Goal: Book appointment/travel/reservation

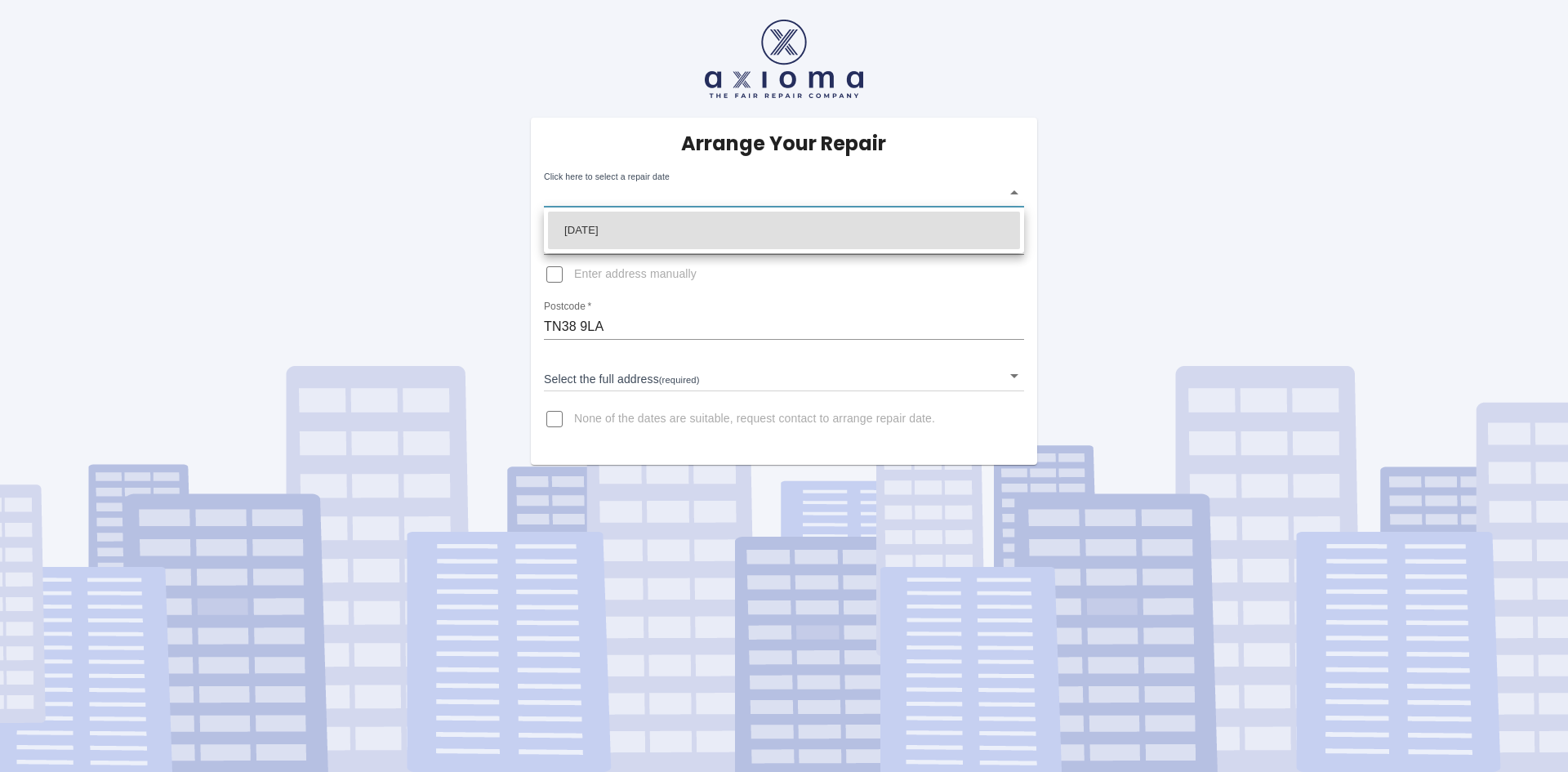
click at [627, 196] on body "Arrange Your Repair Click here to select a repair date ​ Phone Number   * 07814…" at bounding box center [784, 386] width 1568 height 772
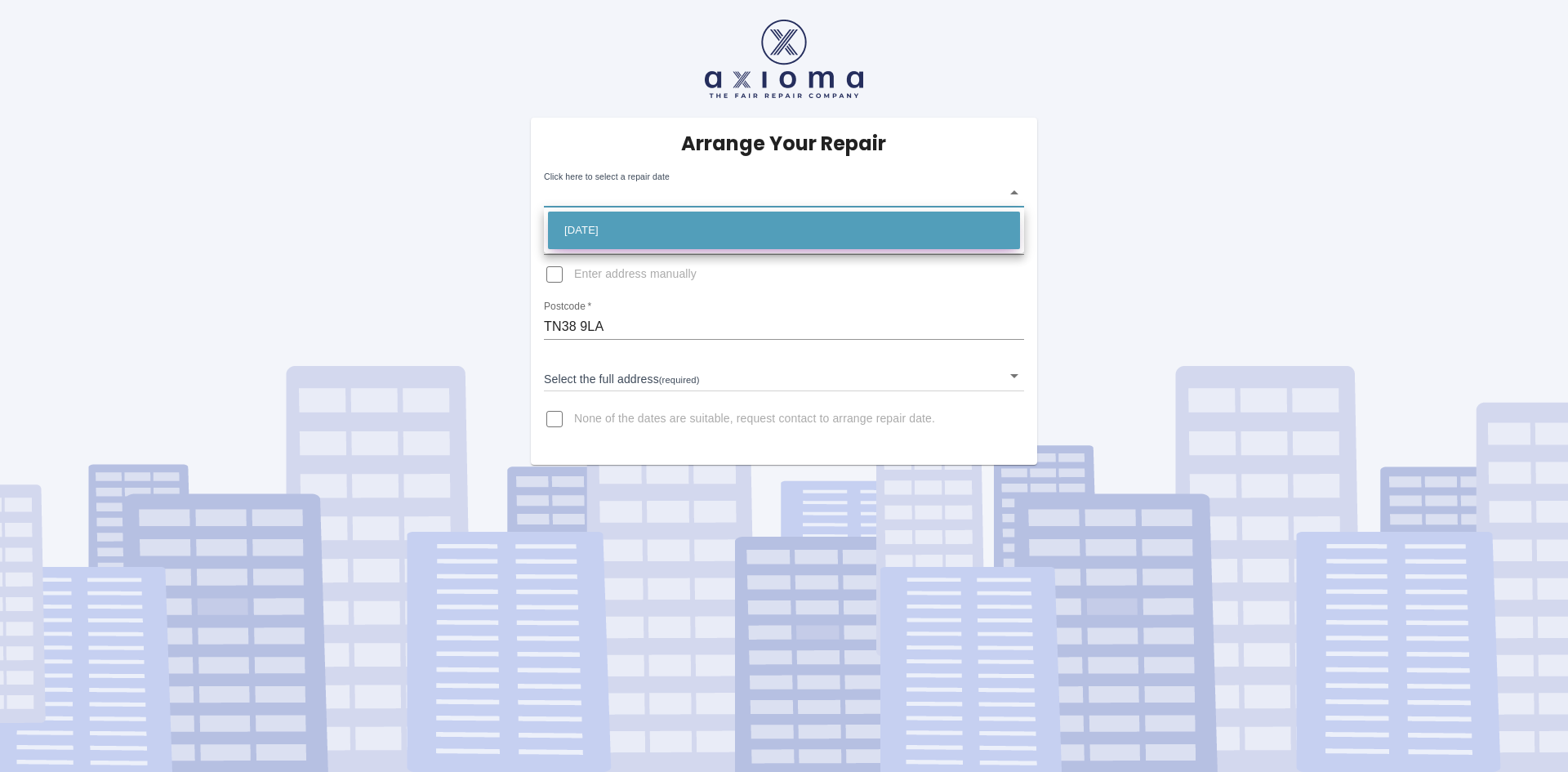
click at [587, 231] on li "[DATE]" at bounding box center [784, 231] width 472 height 38
type input "[DATE]T00:00:00.000Z"
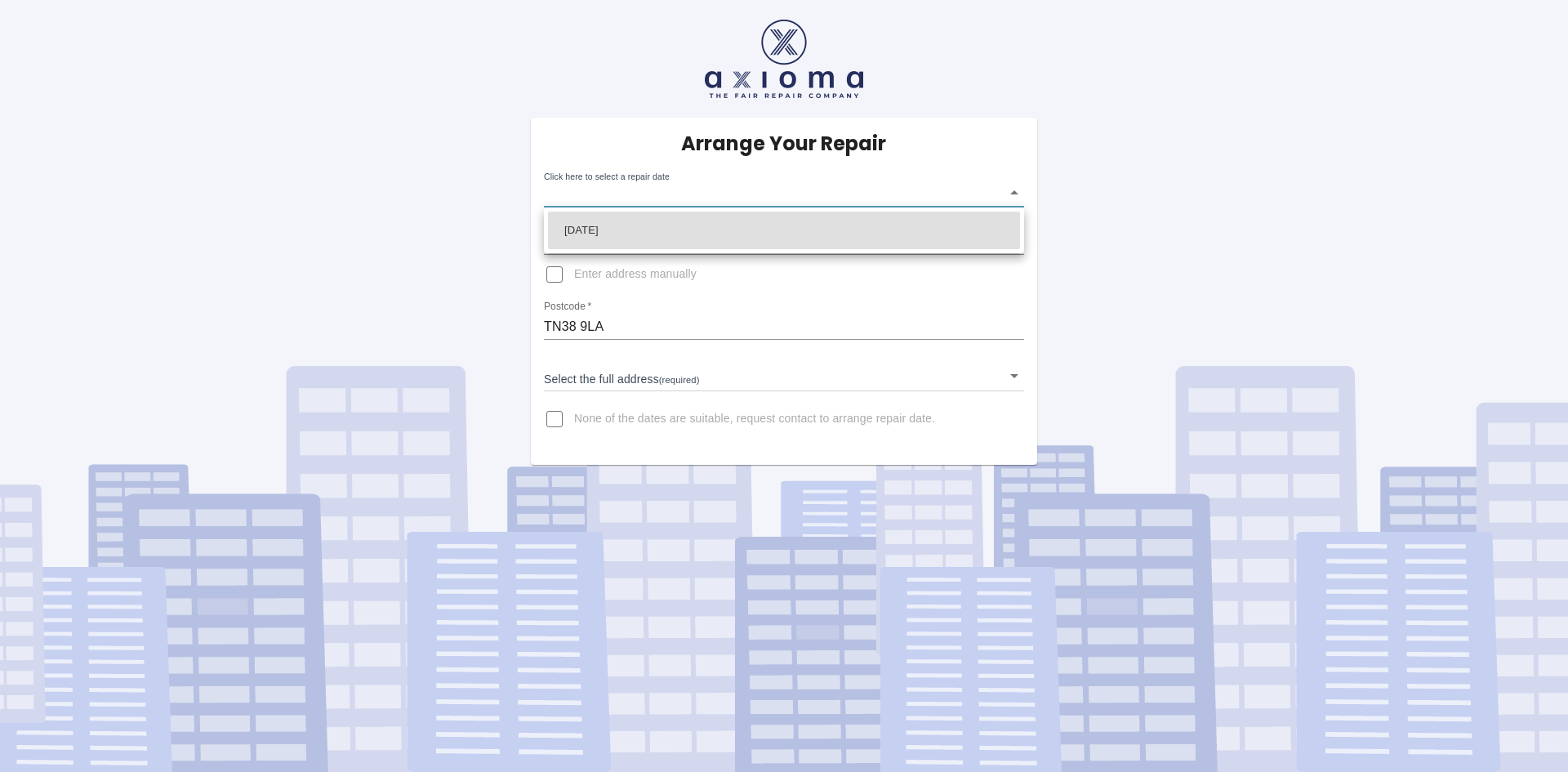
click at [679, 196] on body "Arrange Your Repair Click here to select a repair date ​ Phone Number   * 07814…" at bounding box center [784, 386] width 1568 height 772
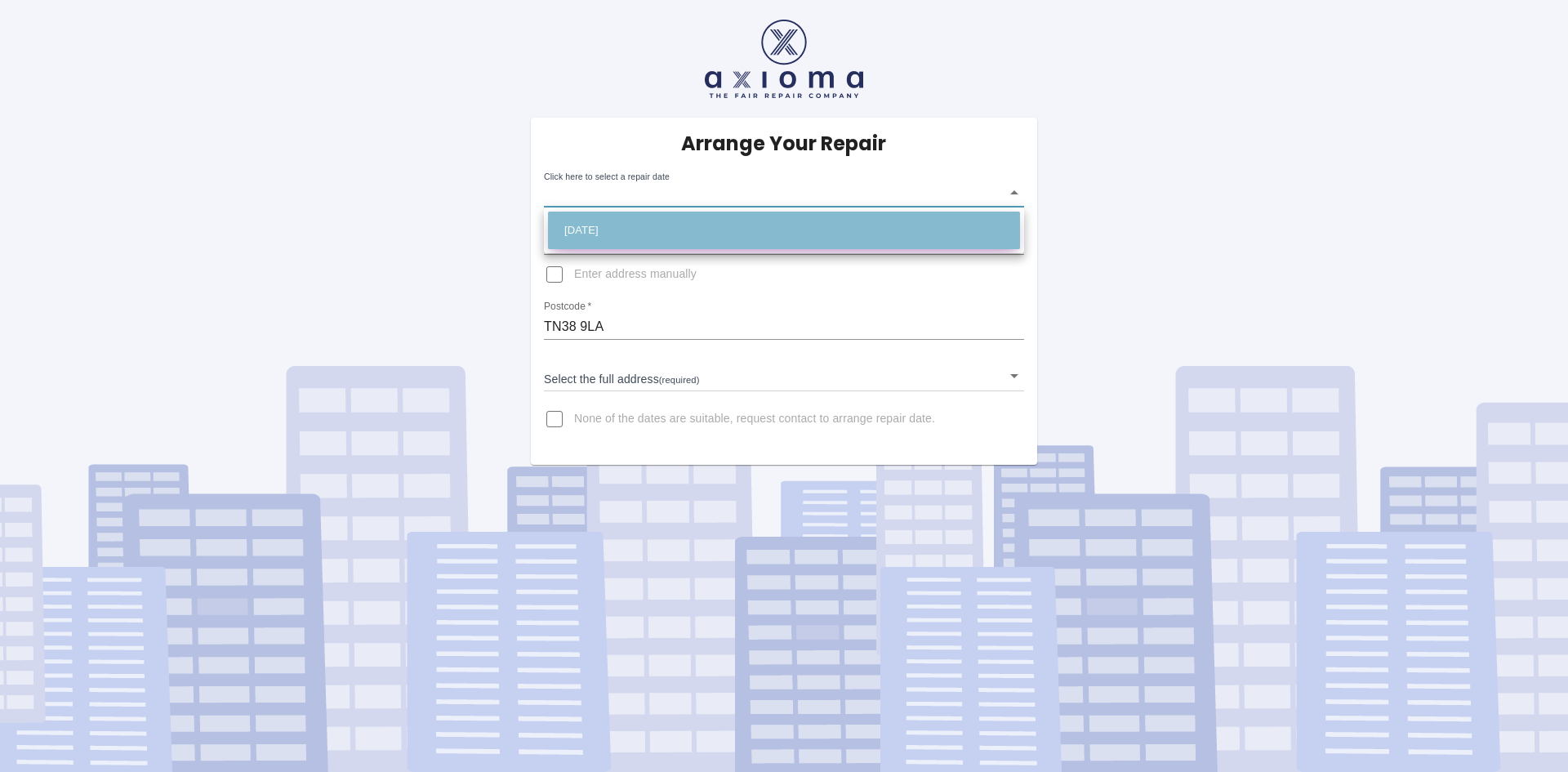
click at [600, 231] on li "[DATE]" at bounding box center [784, 231] width 472 height 38
type input "[DATE]T00:00:00.000Z"
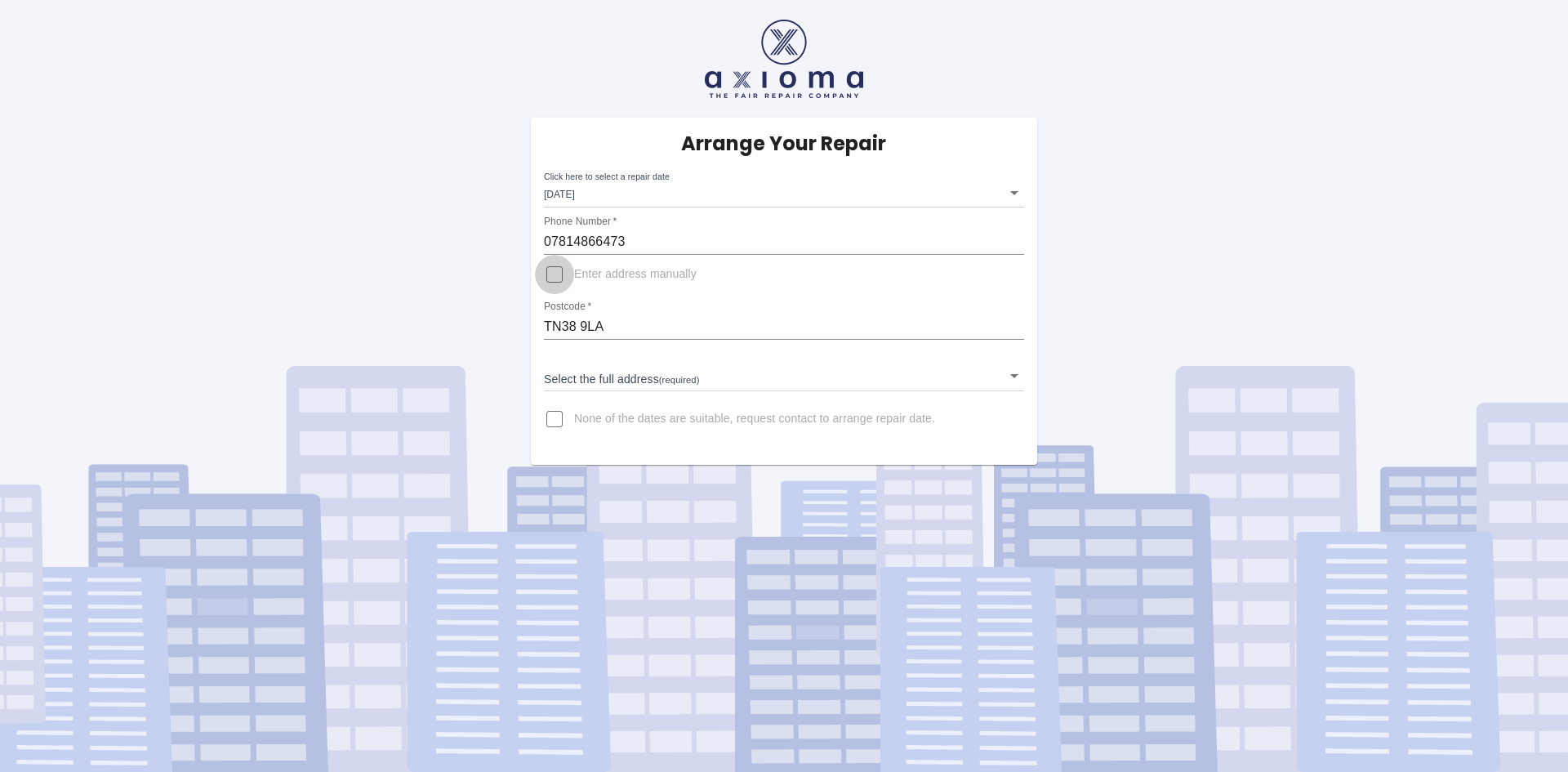
click at [563, 279] on input "Enter address manually" at bounding box center [554, 274] width 39 height 39
checkbox input "true"
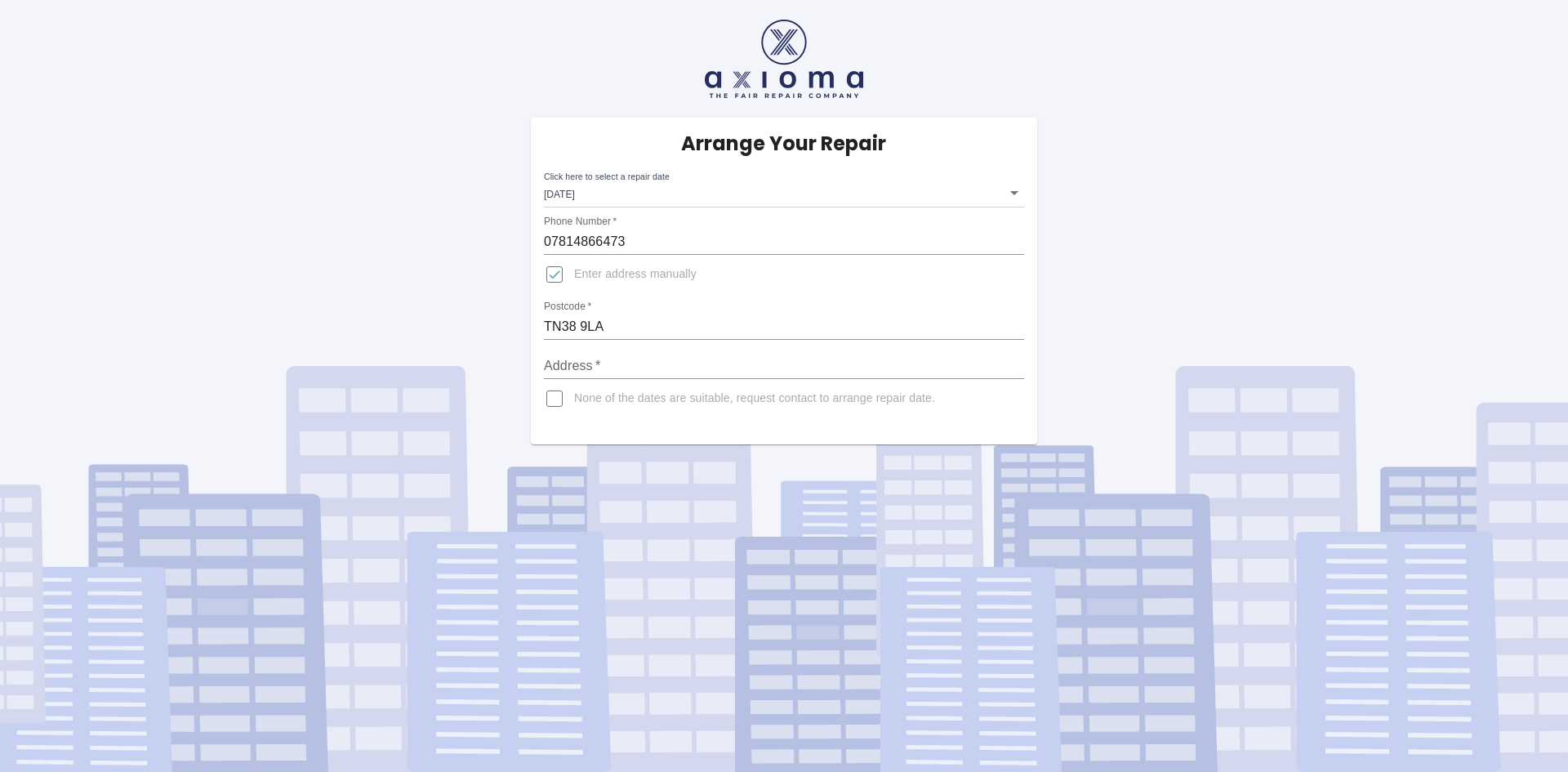
click at [614, 371] on input "Address   *" at bounding box center [784, 367] width 480 height 26
type input "237 Wishing Tree Road"
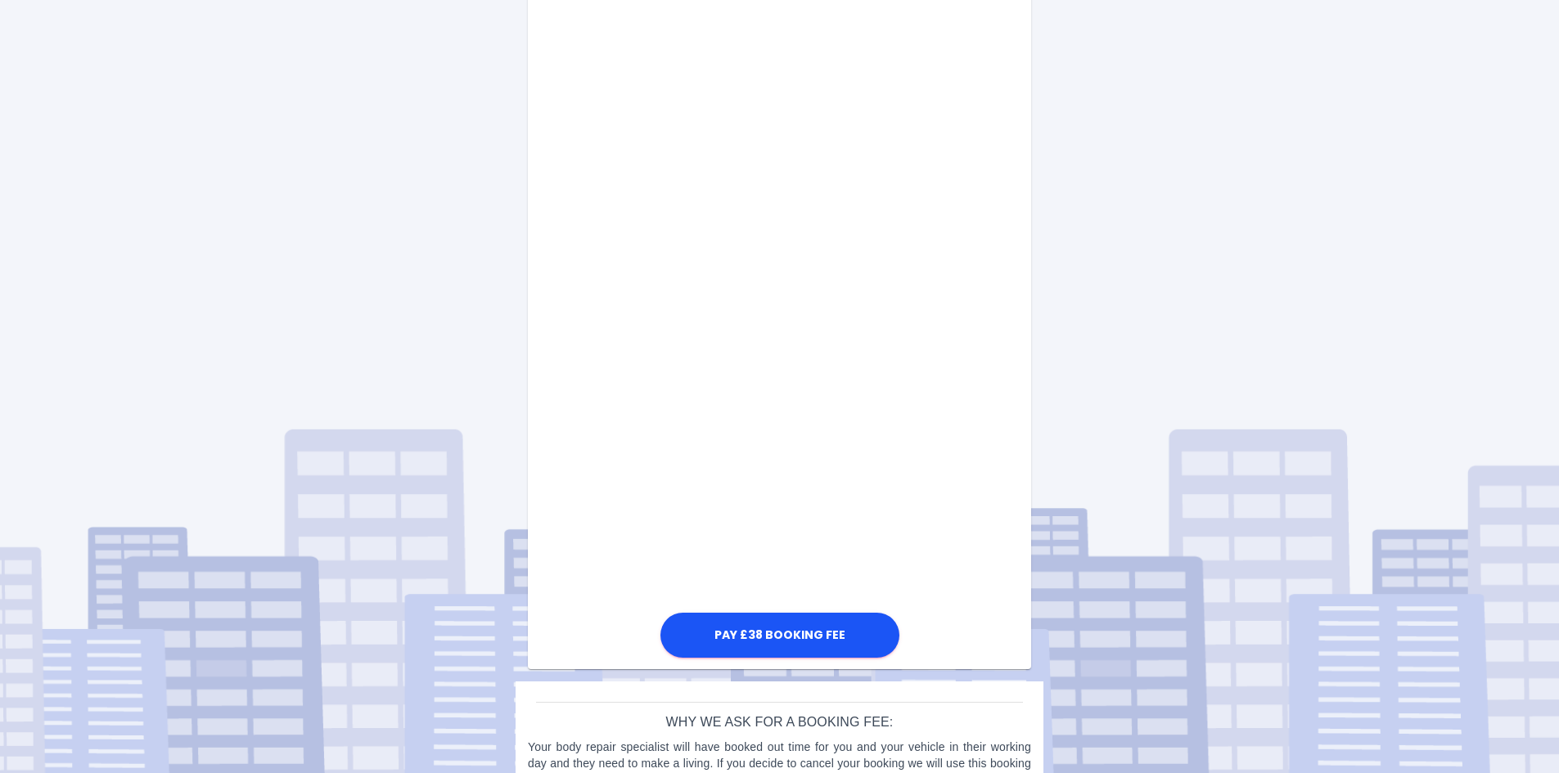
scroll to position [664, 0]
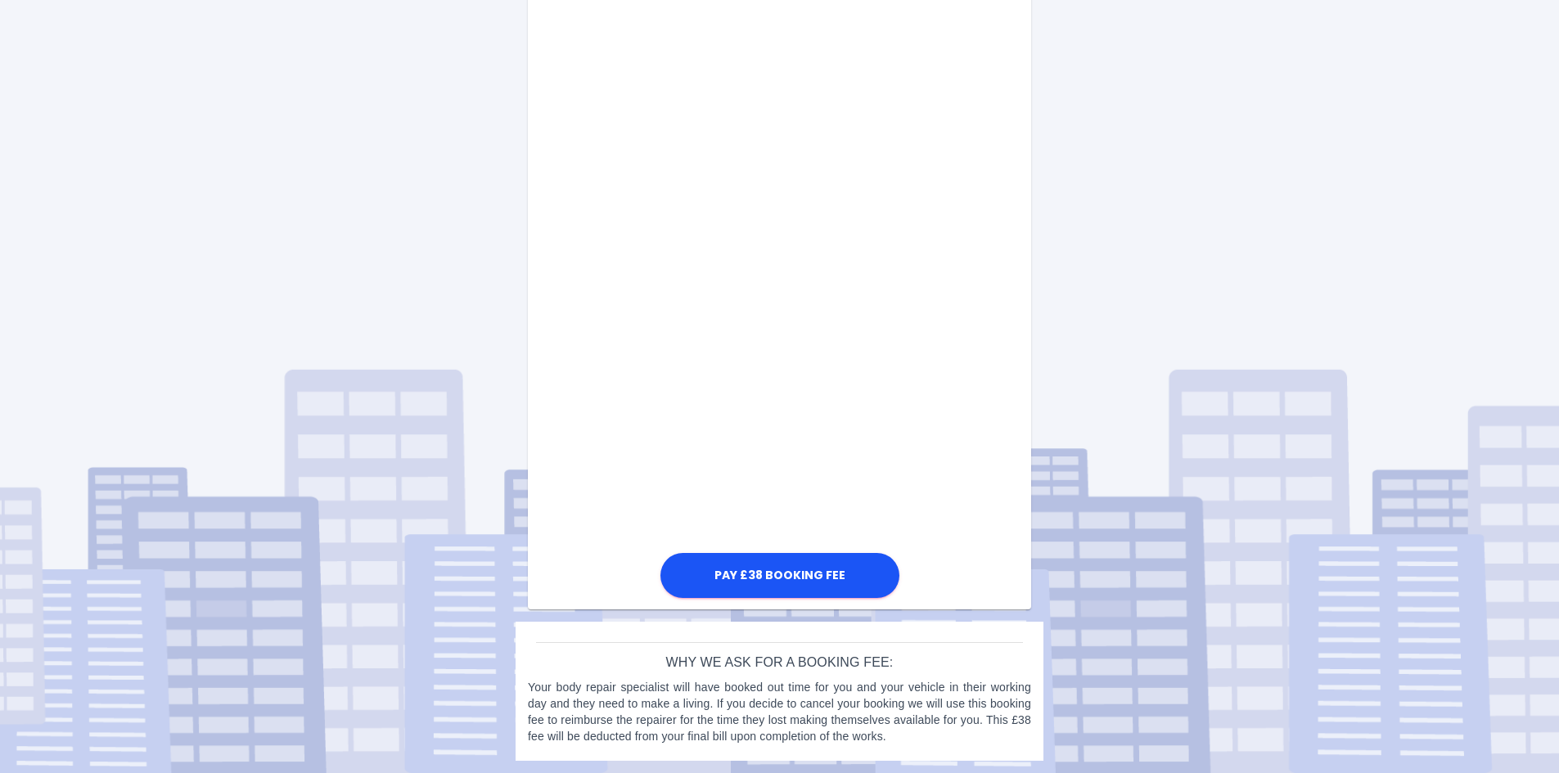
click at [426, 214] on div "Arrange Your Repair Click here to select a repair date Mon Oct 06 2025 2025-10-…" at bounding box center [779, 55] width 1583 height 1438
click at [769, 570] on button "Pay £38 Booking Fee" at bounding box center [779, 575] width 239 height 45
